Goal: Task Accomplishment & Management: Complete application form

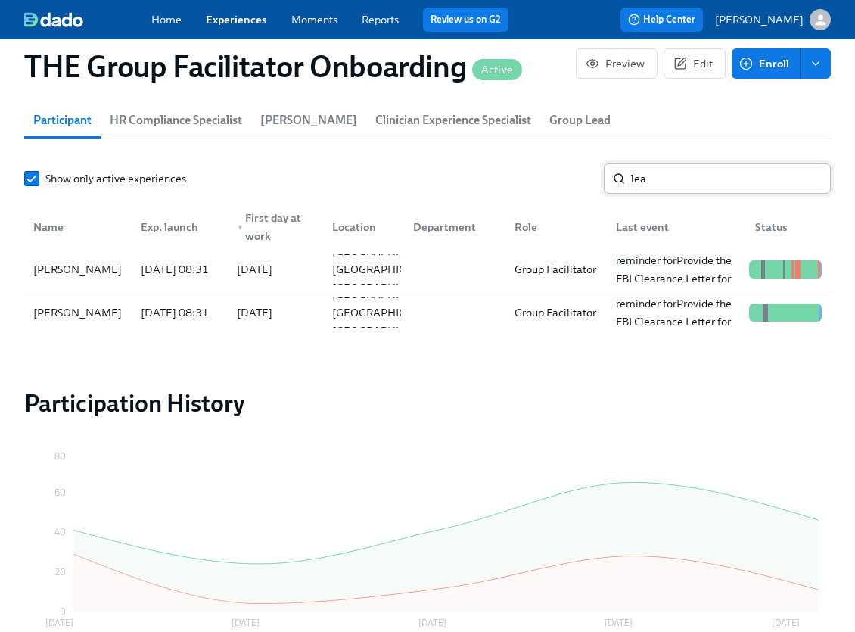
click at [686, 183] on input "lea" at bounding box center [731, 178] width 200 height 30
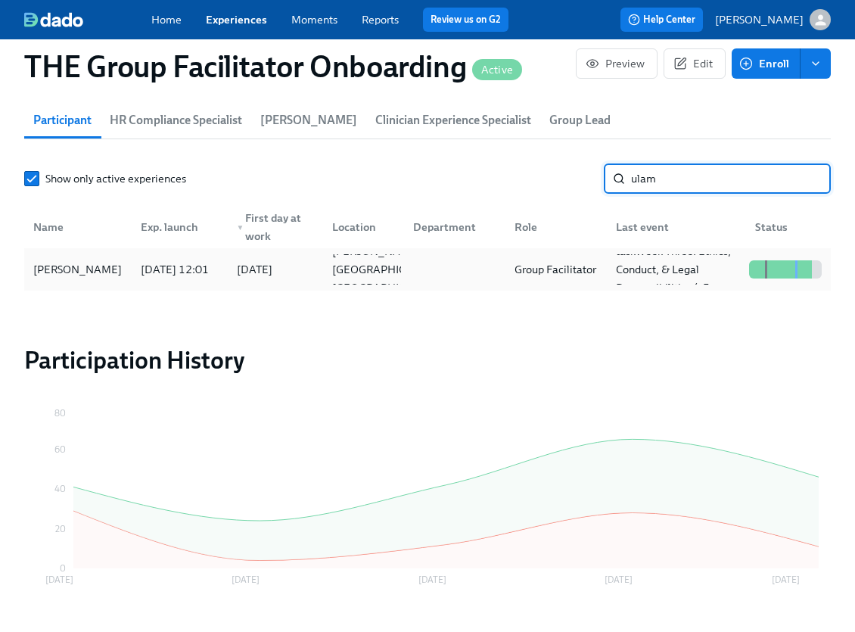
type input "ulam"
click at [81, 272] on div "[PERSON_NAME]" at bounding box center [77, 269] width 101 height 18
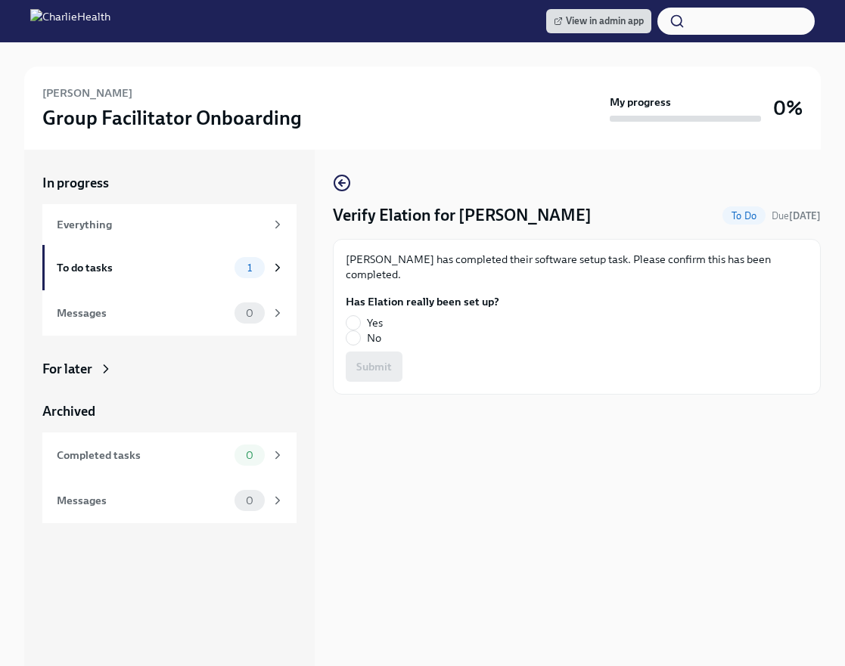
click at [362, 315] on label "Yes" at bounding box center [416, 322] width 141 height 15
click at [360, 316] on input "Yes" at bounding box center [353, 323] width 14 height 14
radio input "true"
click at [376, 359] on span "Submit" at bounding box center [374, 366] width 36 height 15
